Goal: Task Accomplishment & Management: Manage account settings

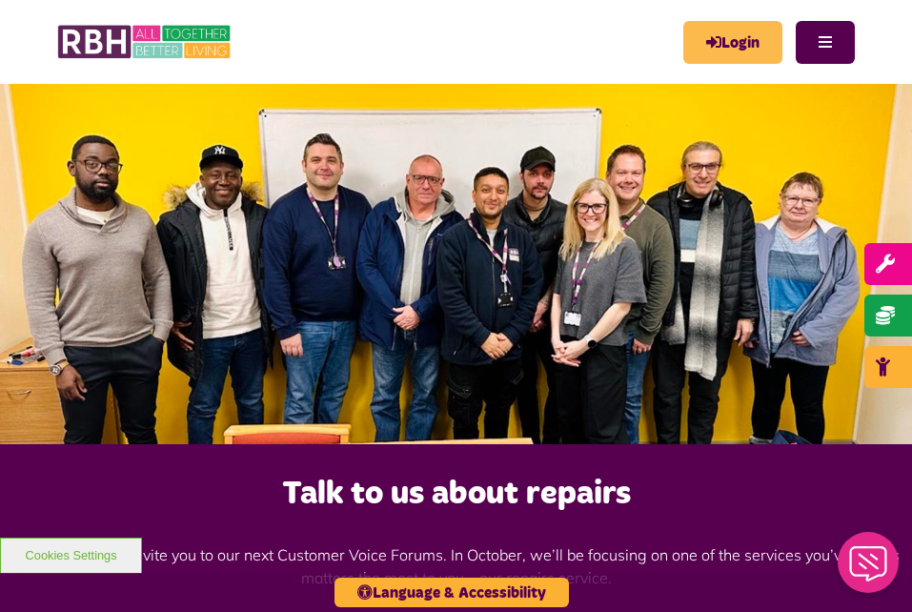
click at [739, 31] on link "Login" at bounding box center [732, 42] width 99 height 43
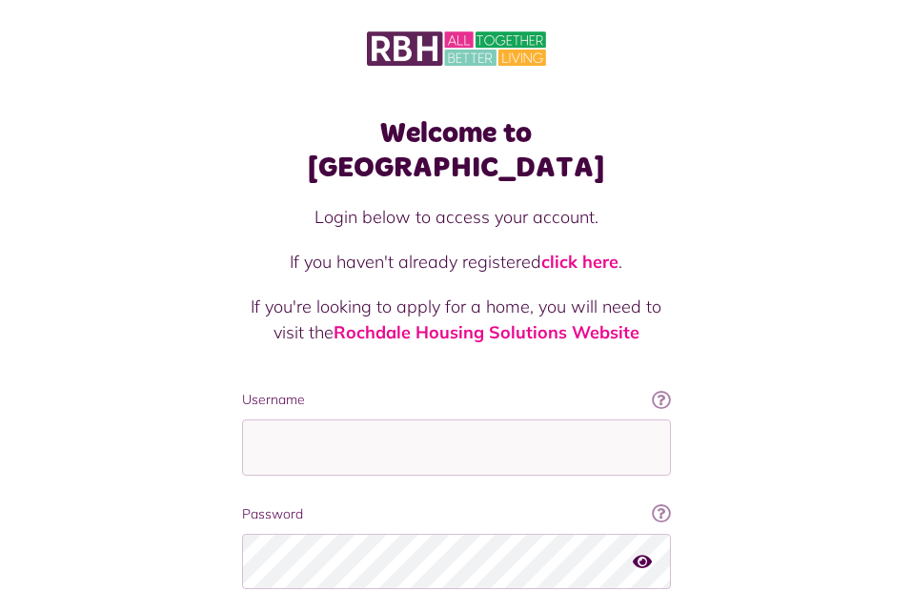
scroll to position [89, 0]
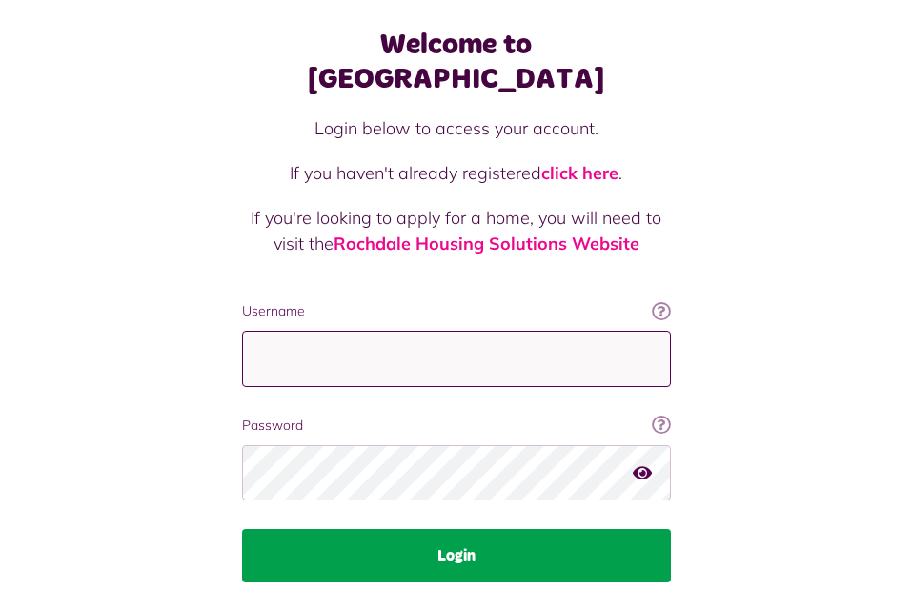
type input "**********"
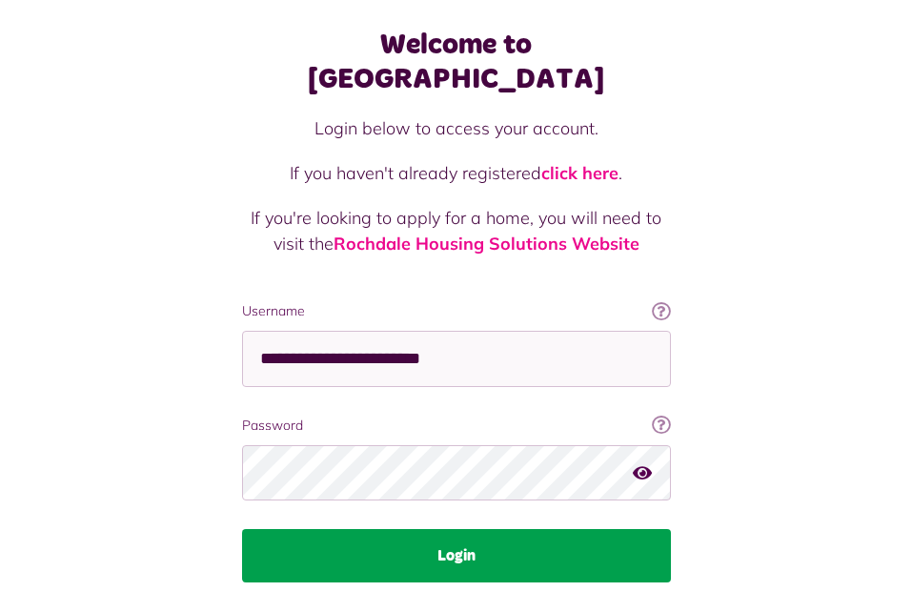
click at [535, 529] on button "Login" at bounding box center [456, 555] width 429 height 53
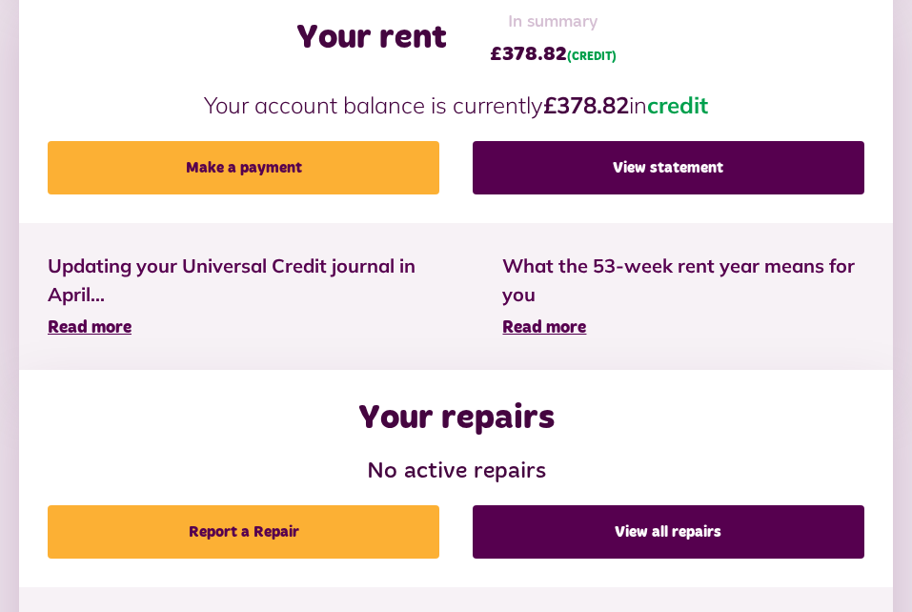
scroll to position [655, 0]
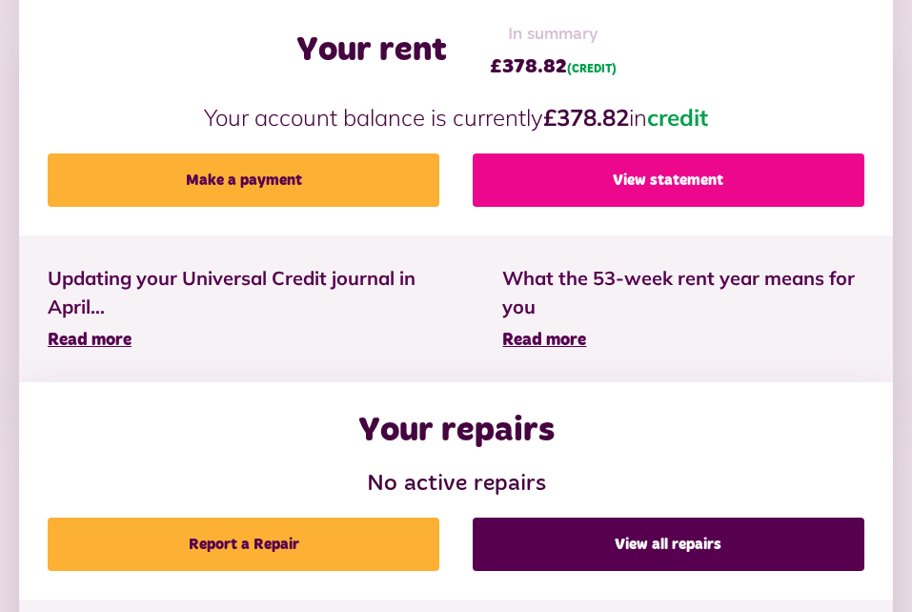
click at [599, 181] on link "View statement" at bounding box center [668, 179] width 392 height 53
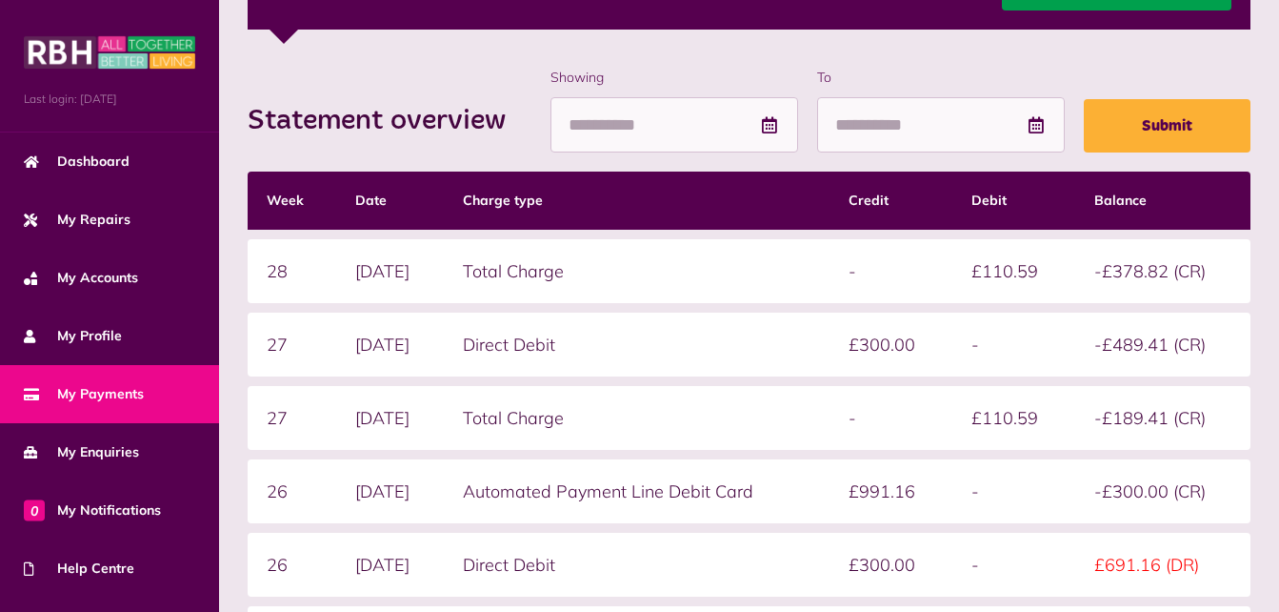
scroll to position [350, 0]
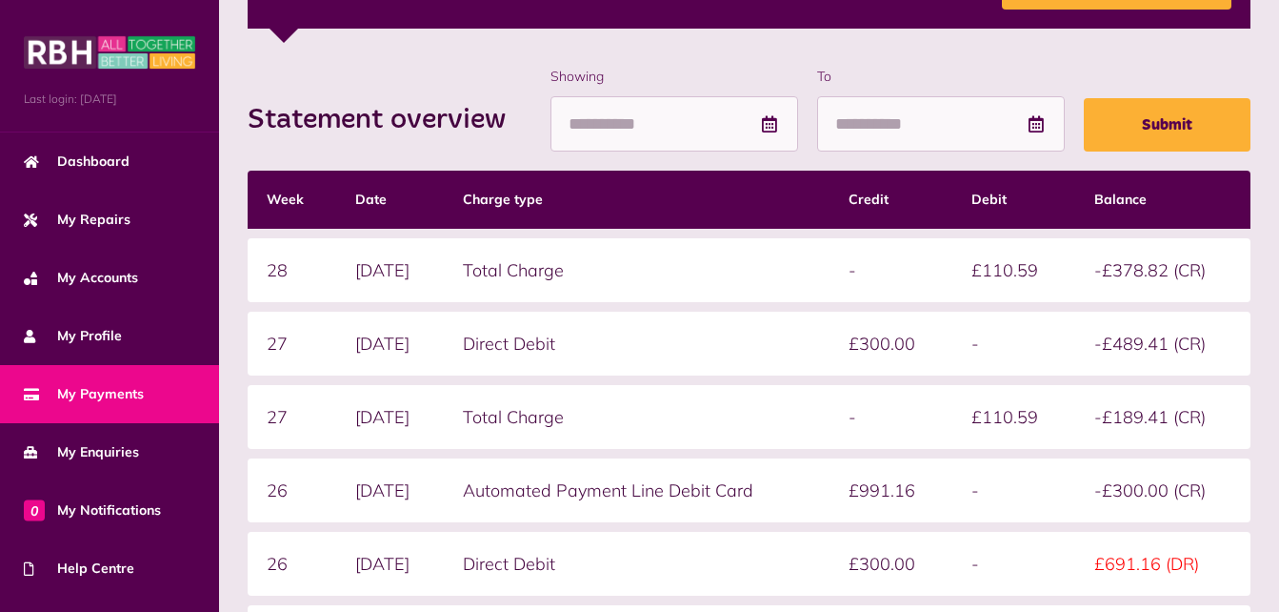
click at [905, 401] on td "-" at bounding box center [891, 417] width 123 height 64
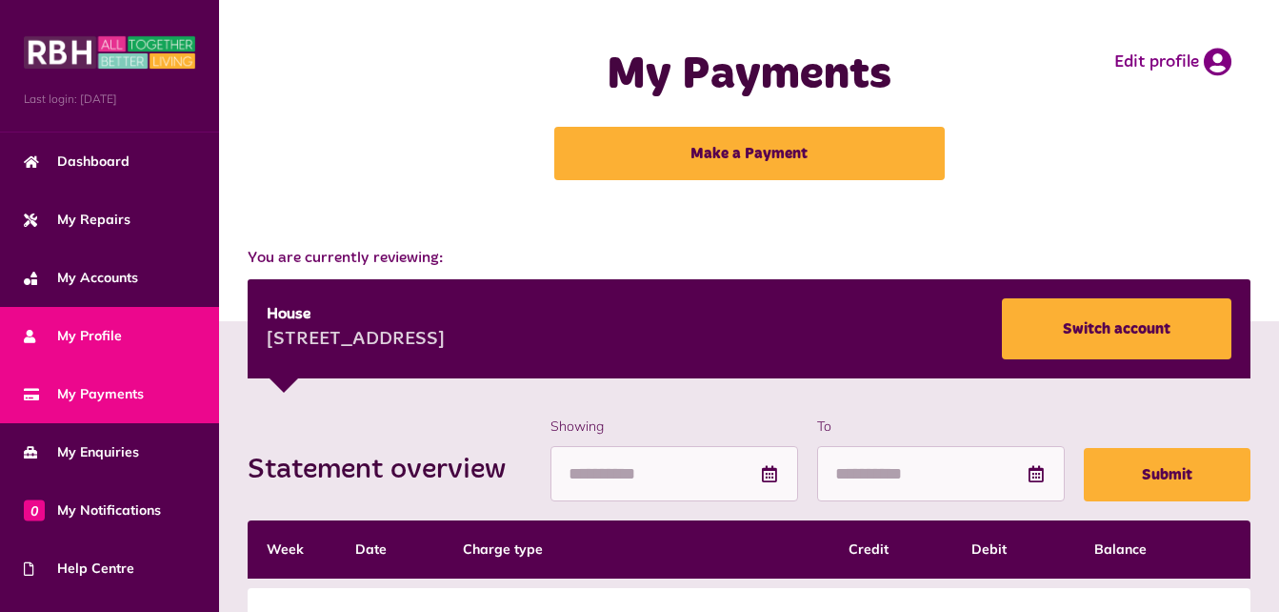
scroll to position [159, 0]
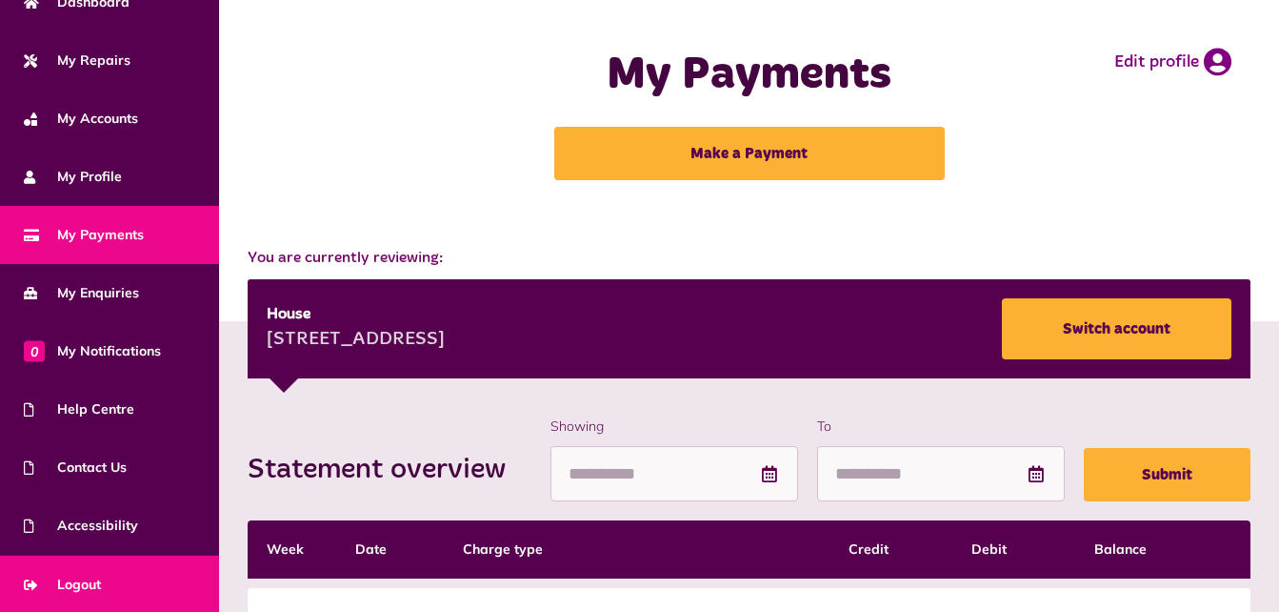
click at [134, 573] on link "Logout" at bounding box center [109, 584] width 219 height 58
